Goal: Find specific page/section: Find specific page/section

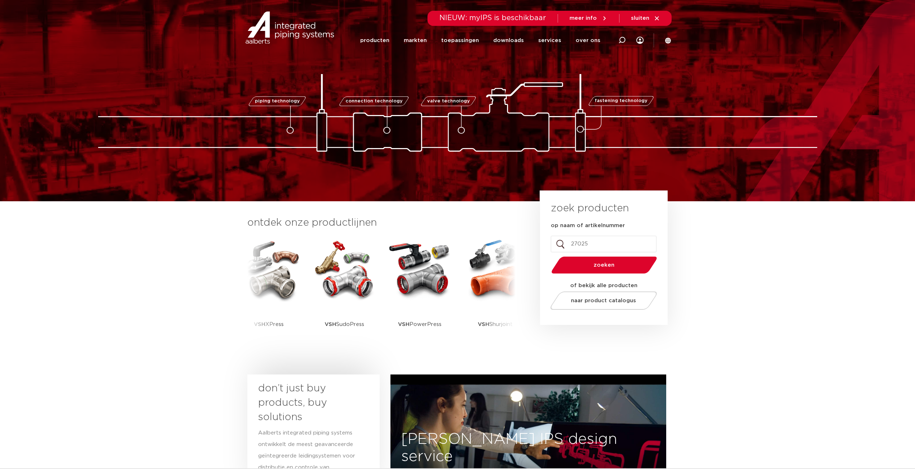
type input "27025"
click at [548, 256] on button "zoeken" at bounding box center [603, 265] width 111 height 18
click at [586, 266] on span "zoeken" at bounding box center [604, 264] width 69 height 5
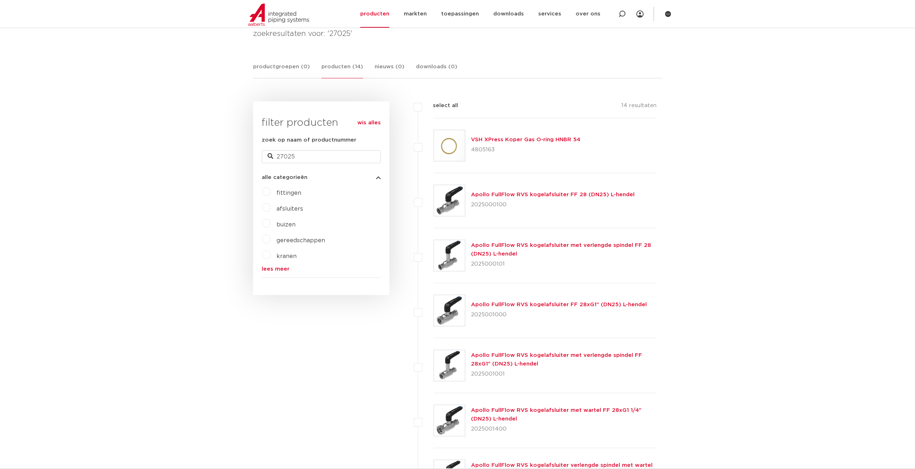
scroll to position [32, 0]
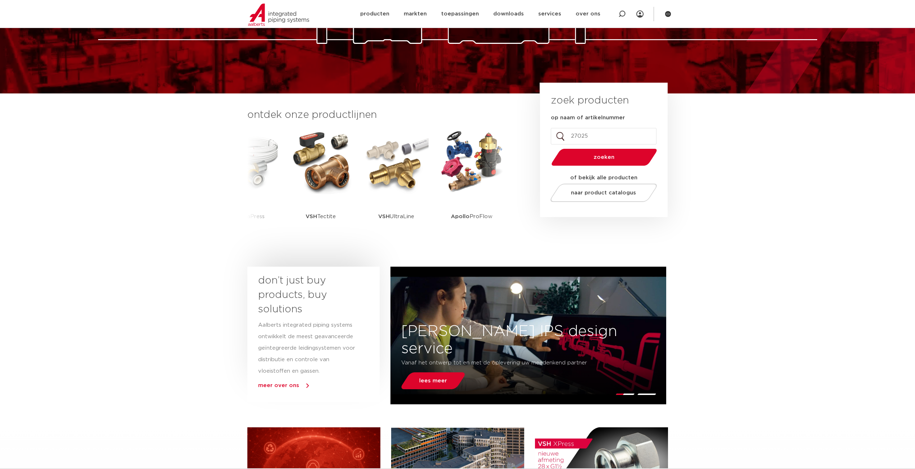
click at [747, 214] on section "ontdek onze productlijnen VSH SmartPress VSH XPress VSH SudoPress VSH PowerPres…" at bounding box center [457, 178] width 915 height 170
